Goal: Find specific page/section: Find specific page/section

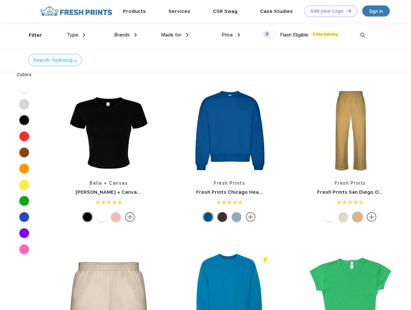
scroll to position [0, 0]
click at [329, 11] on link "Add your Logo Design Tool" at bounding box center [330, 10] width 53 height 11
click at [0, 0] on div "Design Tool" at bounding box center [0, 0] width 0 height 0
click at [346, 11] on link "Add your Logo Design Tool" at bounding box center [330, 10] width 53 height 11
click at [31, 35] on div "Filter" at bounding box center [35, 35] width 13 height 7
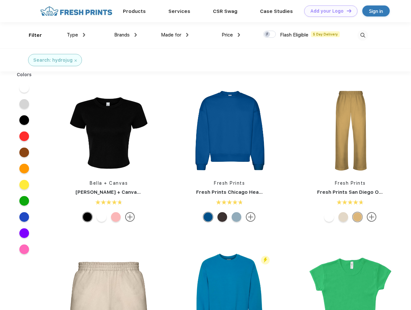
click at [76, 35] on span "Type" at bounding box center [72, 35] width 11 height 6
click at [126, 35] on span "Brands" at bounding box center [121, 35] width 15 height 6
click at [175, 35] on span "Made for" at bounding box center [171, 35] width 20 height 6
click at [231, 35] on span "Price" at bounding box center [227, 35] width 11 height 6
click at [270, 35] on div at bounding box center [269, 34] width 13 height 7
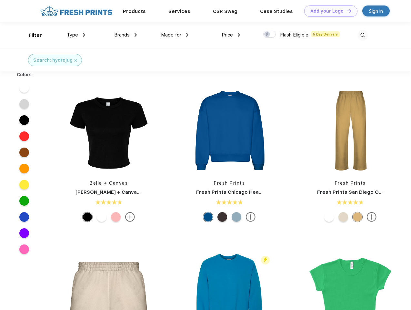
click at [268, 35] on input "checkbox" at bounding box center [265, 32] width 4 height 4
click at [363, 35] on img at bounding box center [363, 35] width 11 height 11
